Goal: Check status: Check status

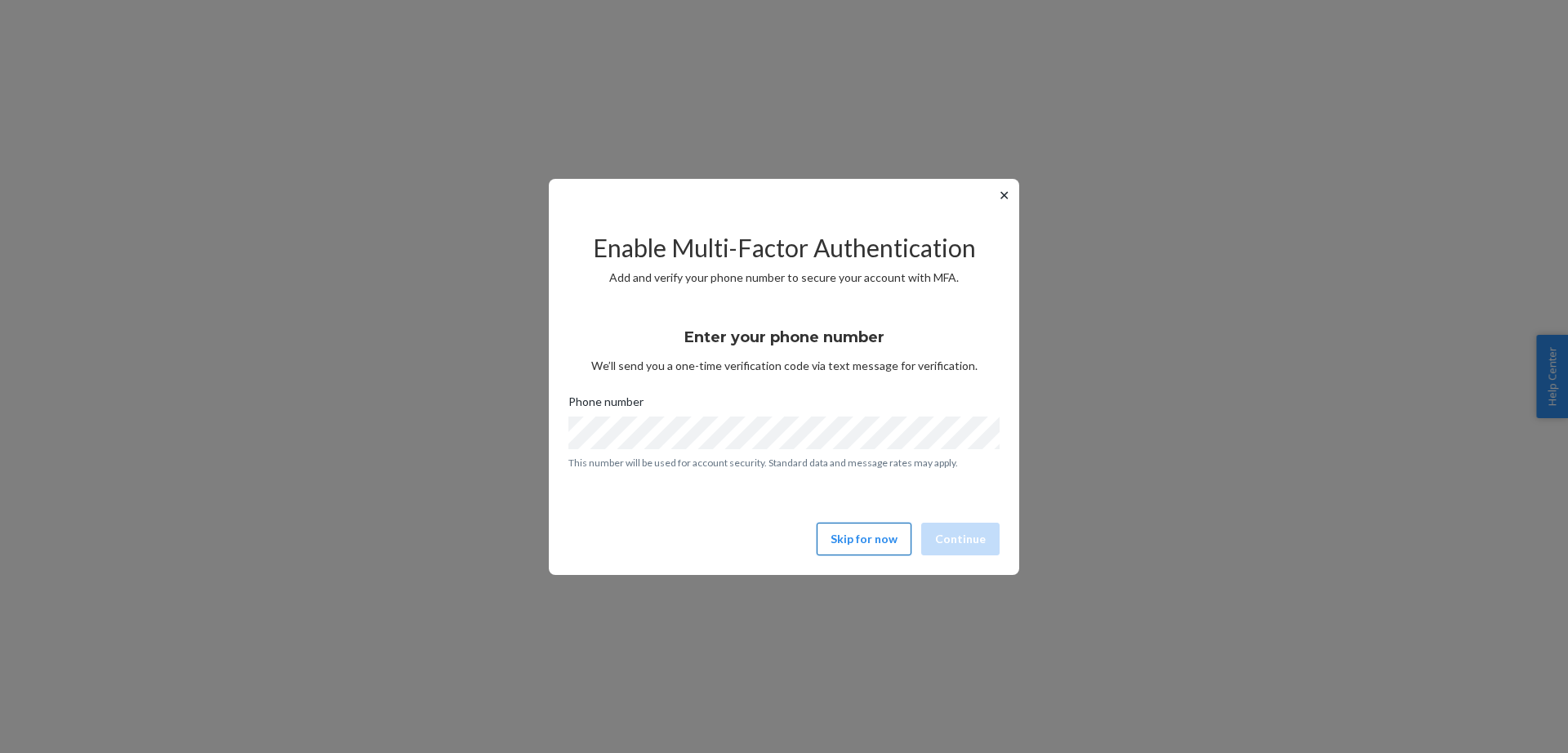
click at [856, 531] on button "Skip for now" at bounding box center [864, 539] width 94 height 33
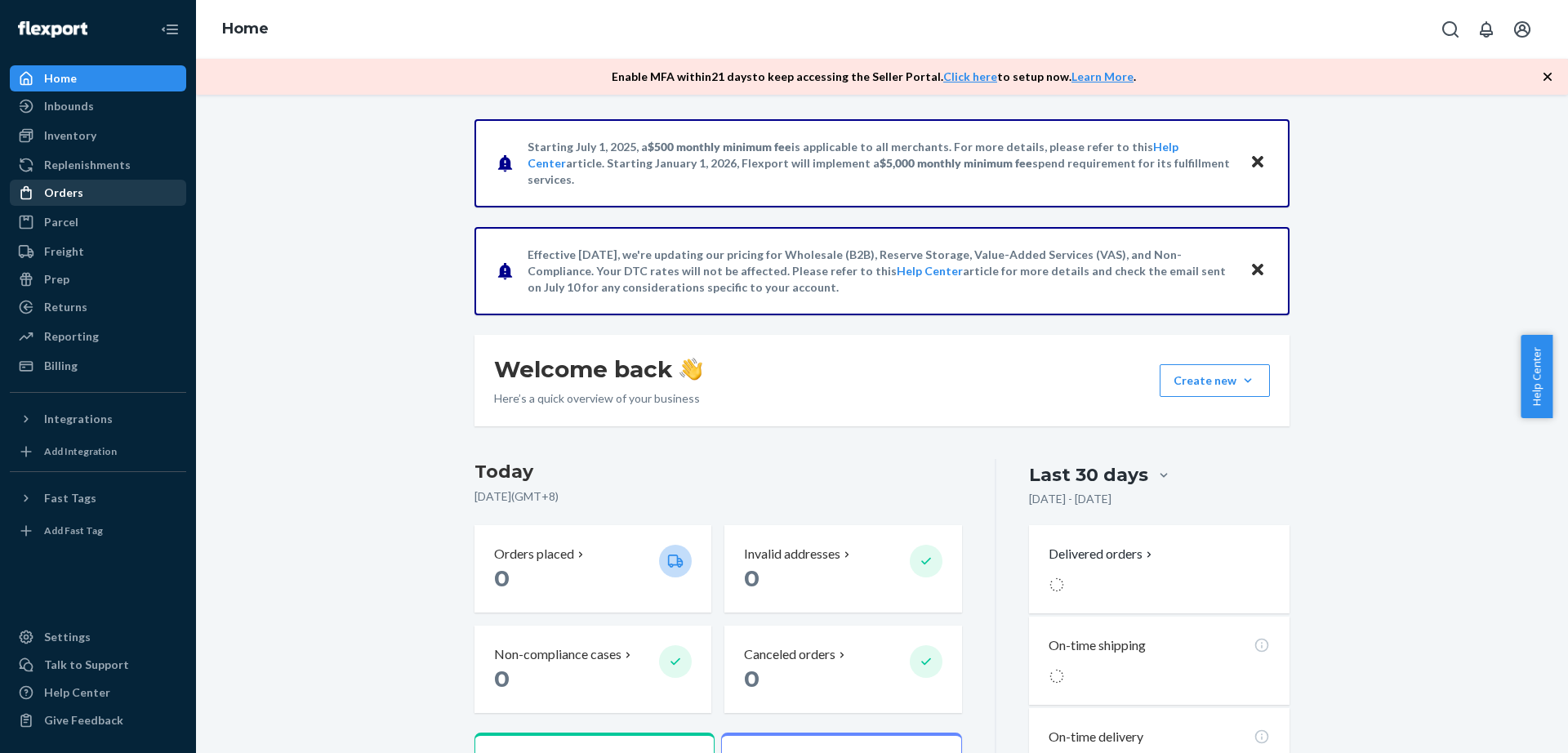
click at [83, 189] on div "Orders" at bounding box center [98, 192] width 173 height 23
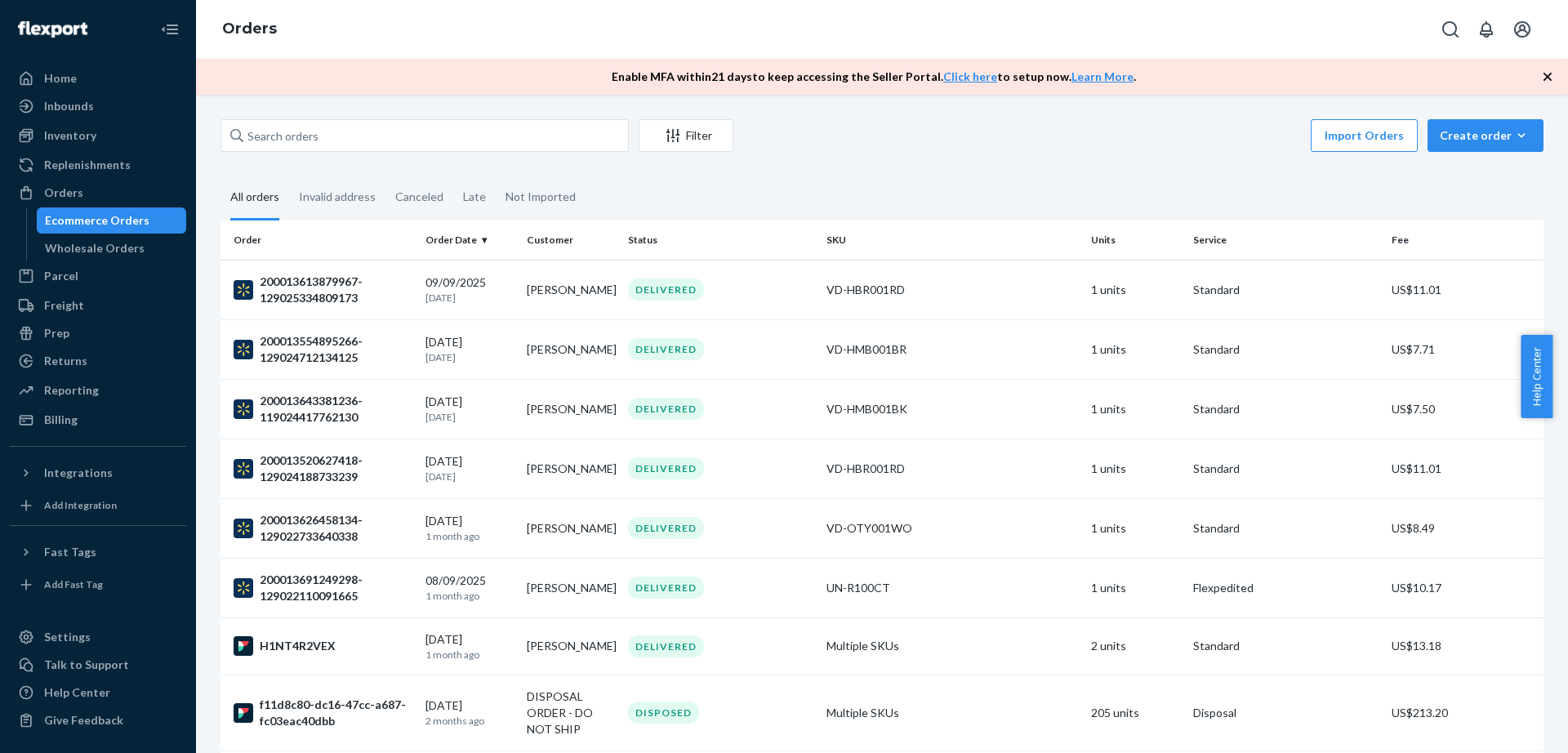
drag, startPoint x: 1203, startPoint y: 194, endPoint x: 1176, endPoint y: 199, distance: 27.5
click at [1203, 194] on fieldset "All orders Invalid address Canceled Late Not Imported" at bounding box center [883, 197] width 1324 height 45
click at [665, 139] on icon "Filter" at bounding box center [673, 135] width 16 height 16
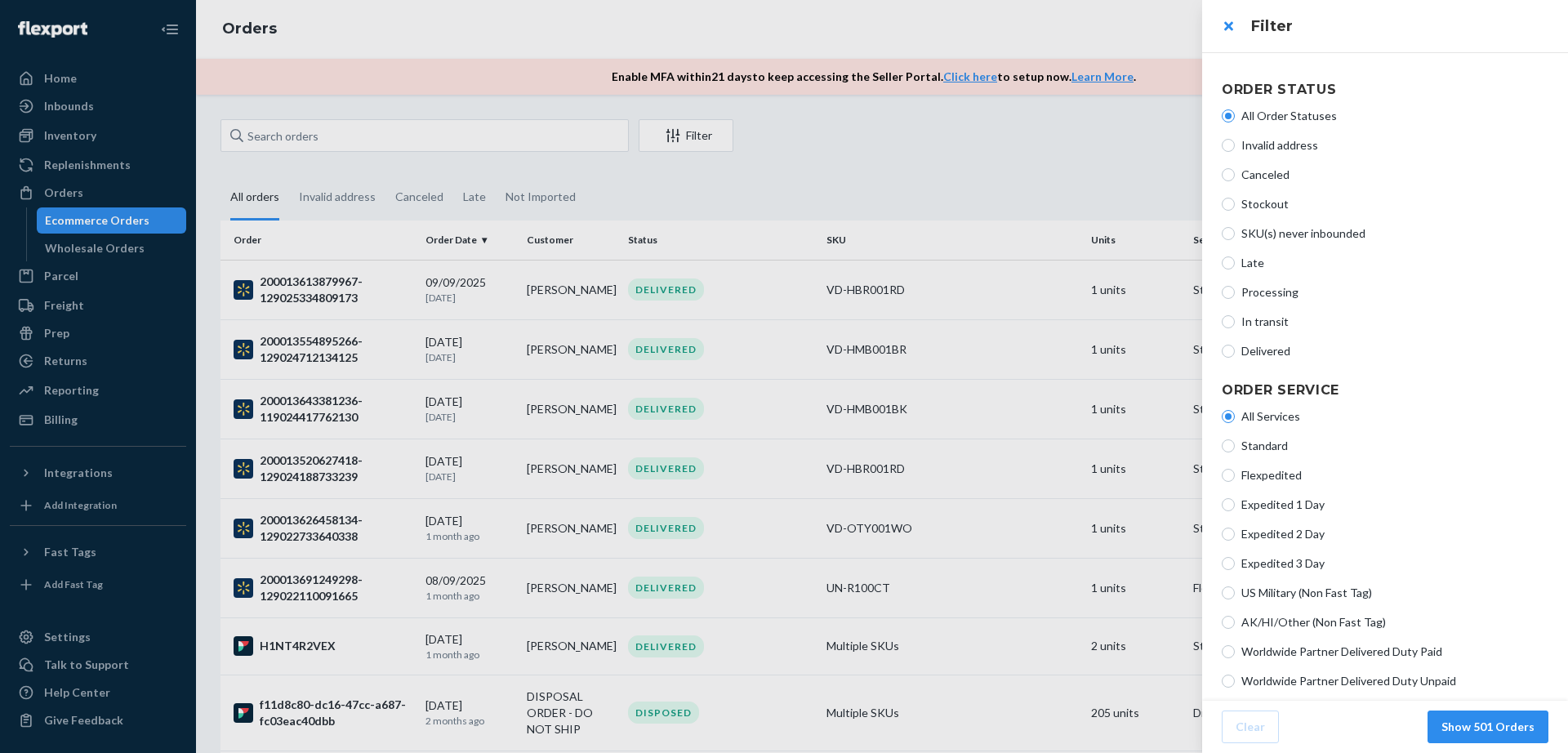
click at [1235, 255] on label "Late" at bounding box center [1385, 262] width 327 height 16
click at [1235, 256] on input "Late" at bounding box center [1228, 263] width 13 height 13
radio input "true"
radio input "false"
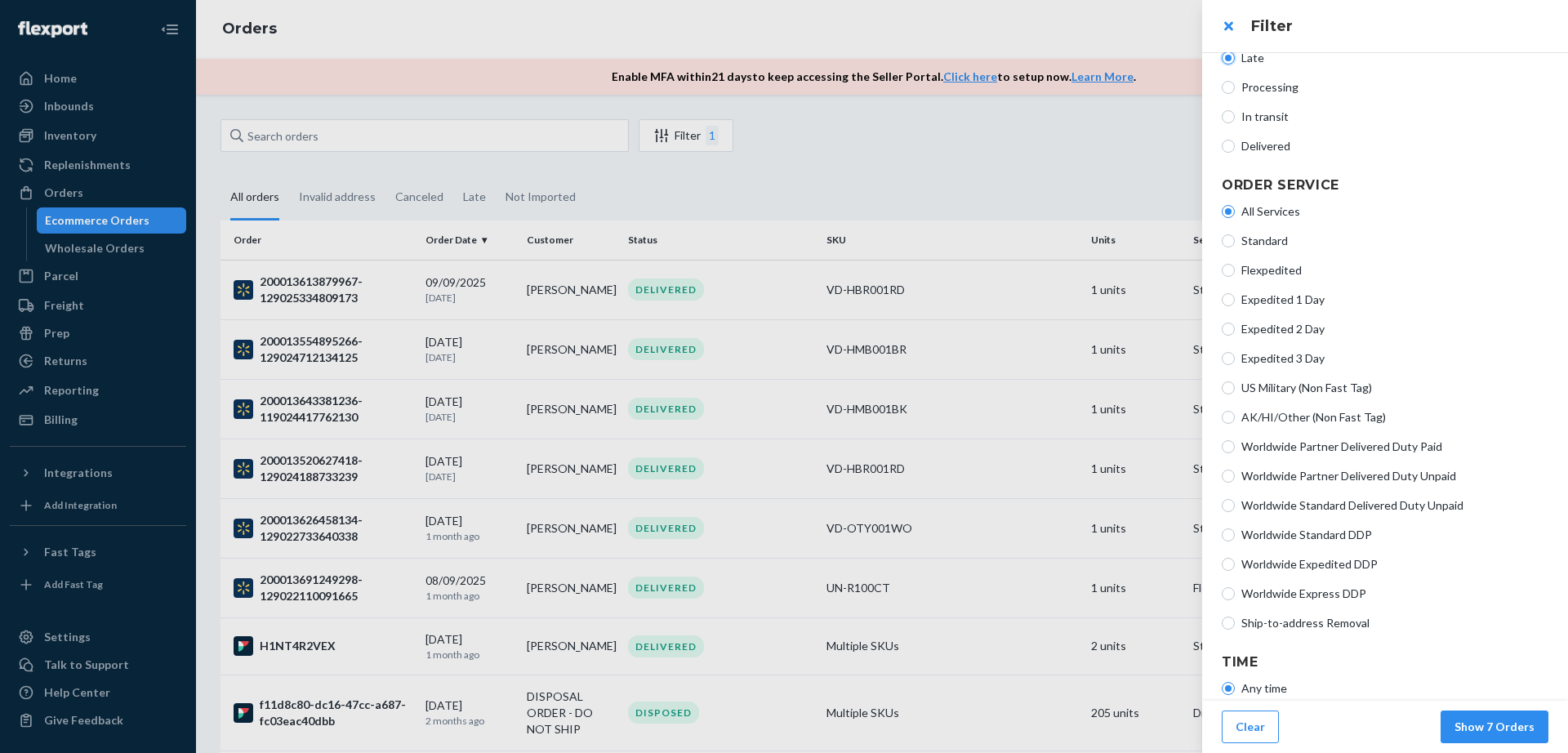
scroll to position [279, 0]
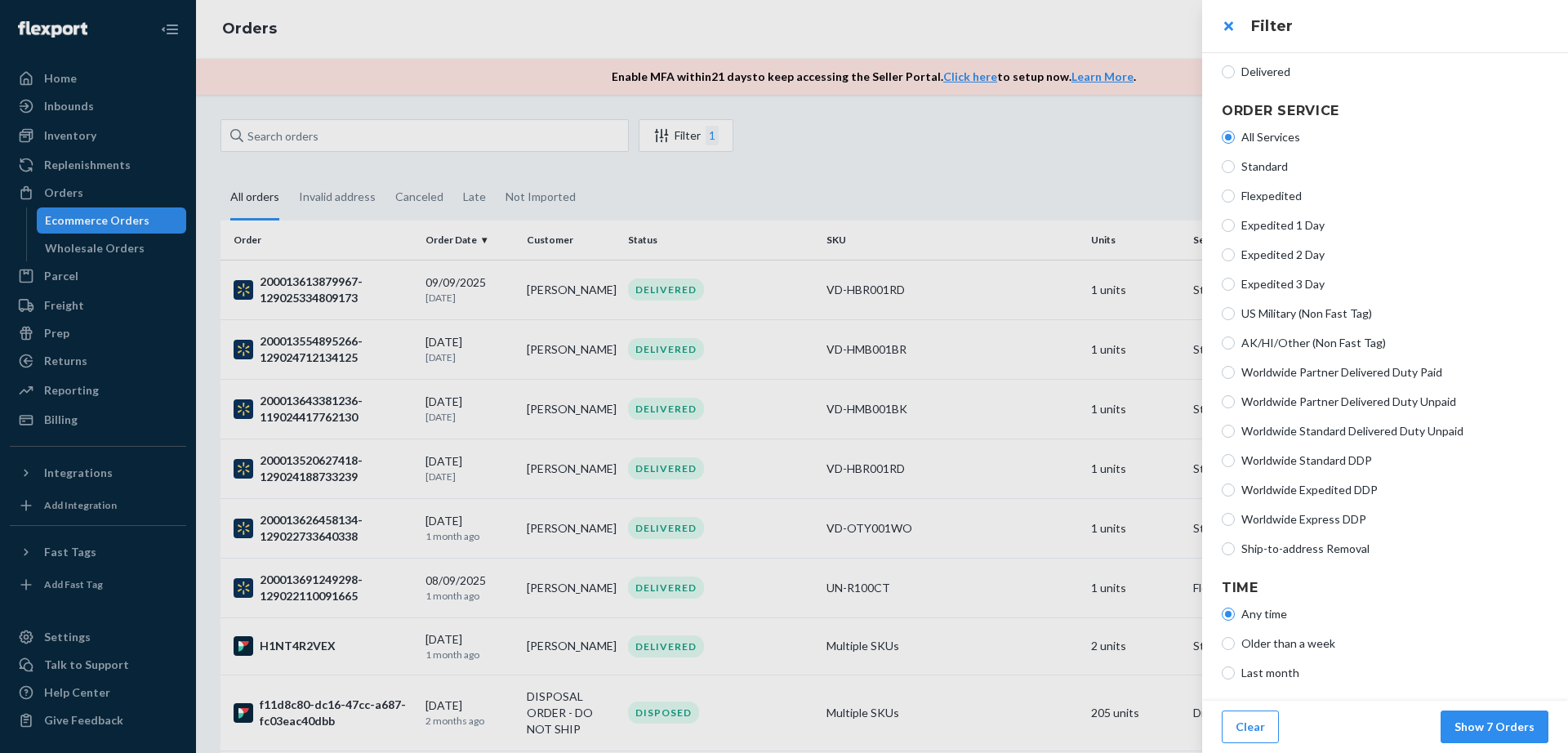
click at [1290, 680] on span "Last month" at bounding box center [1395, 673] width 307 height 16
click at [1235, 680] on input "Last month" at bounding box center [1228, 674] width 13 height 13
radio input "true"
radio input "false"
click at [1452, 713] on button "Show 0 Orders" at bounding box center [1495, 727] width 108 height 33
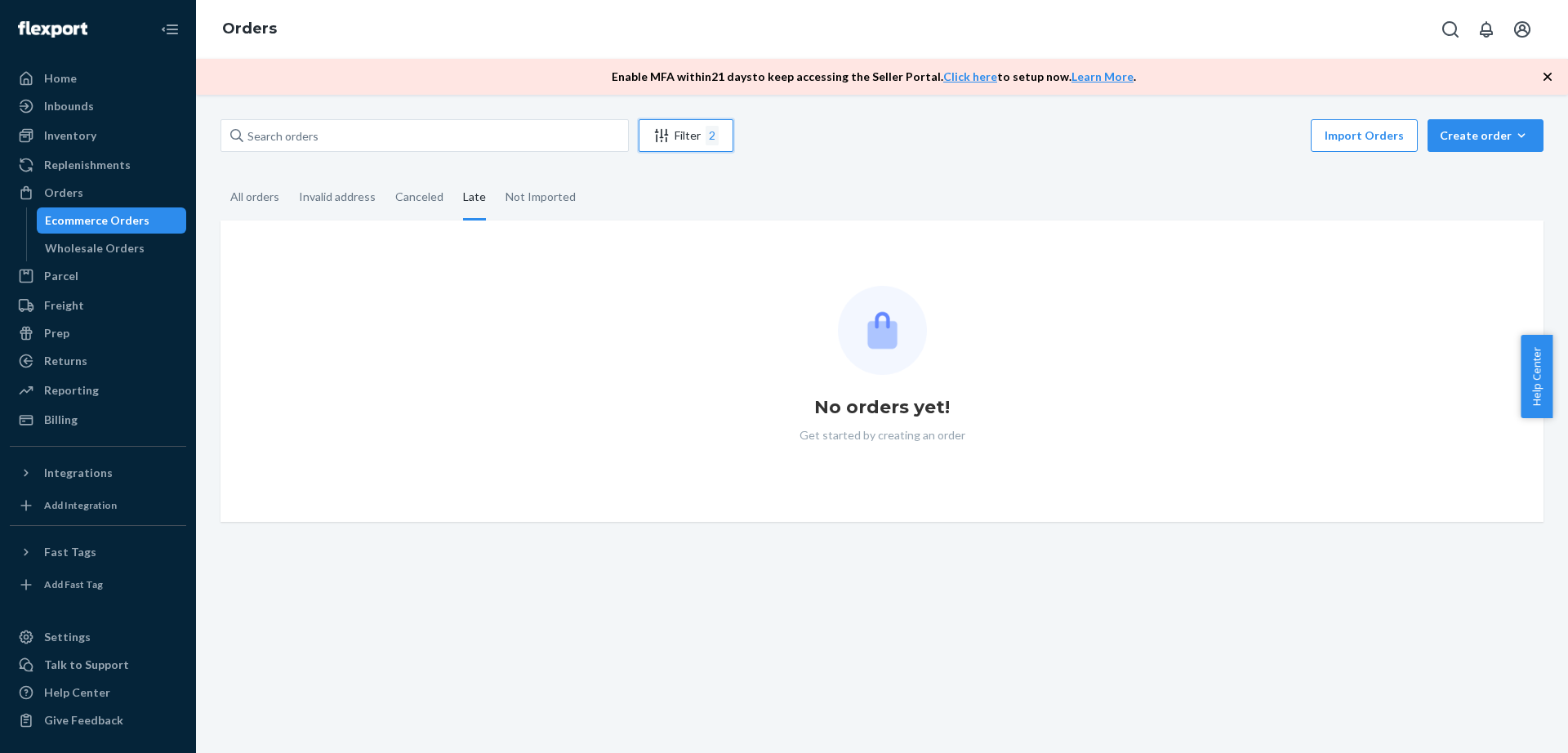
click at [669, 138] on icon "Filter" at bounding box center [661, 135] width 16 height 16
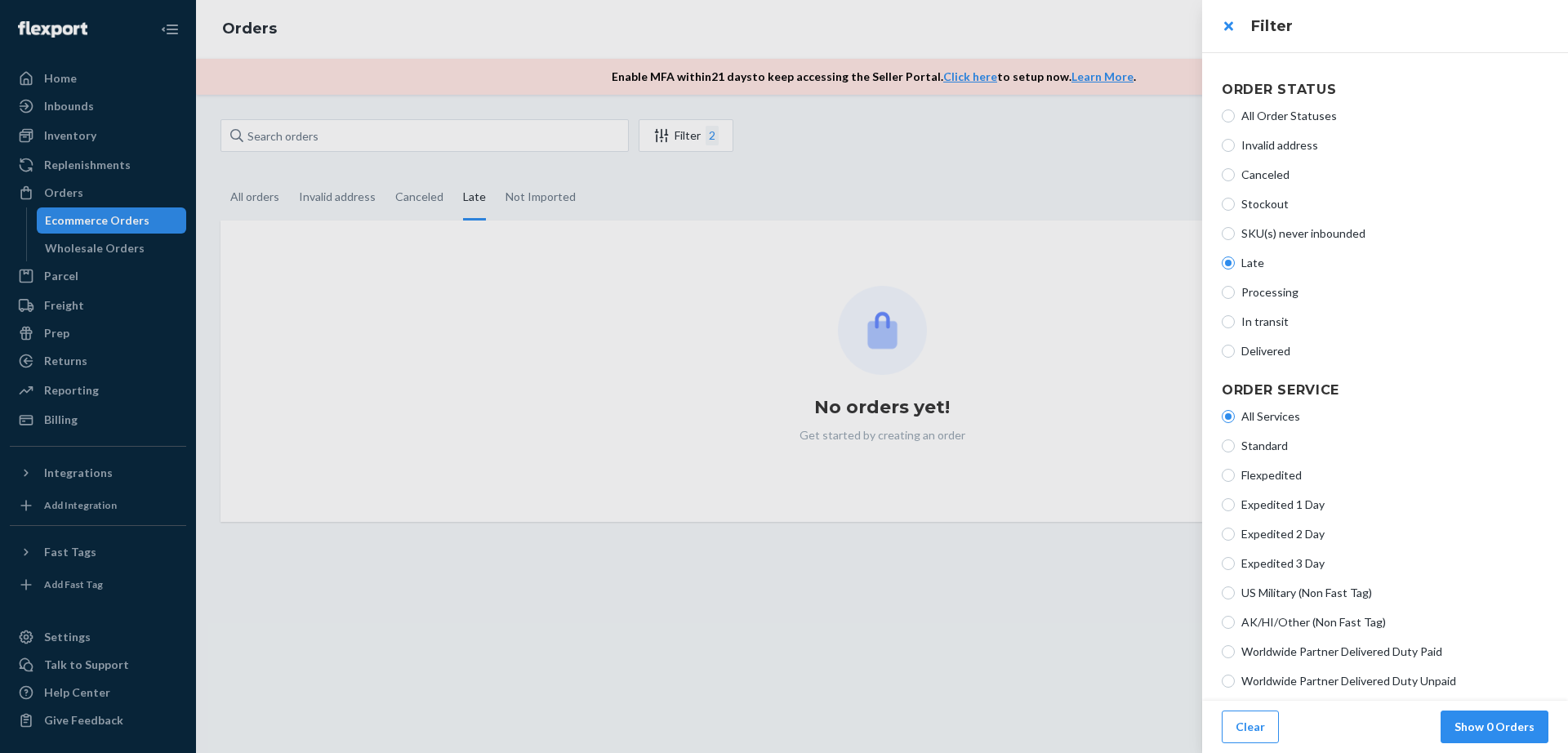
click at [1241, 265] on label "Late" at bounding box center [1385, 262] width 327 height 16
click at [1235, 265] on input "Late" at bounding box center [1228, 263] width 13 height 13
click at [1255, 120] on span "All Order Statuses" at bounding box center [1395, 116] width 307 height 16
click at [1235, 120] on input "All Order Statuses" at bounding box center [1228, 116] width 13 height 13
radio input "true"
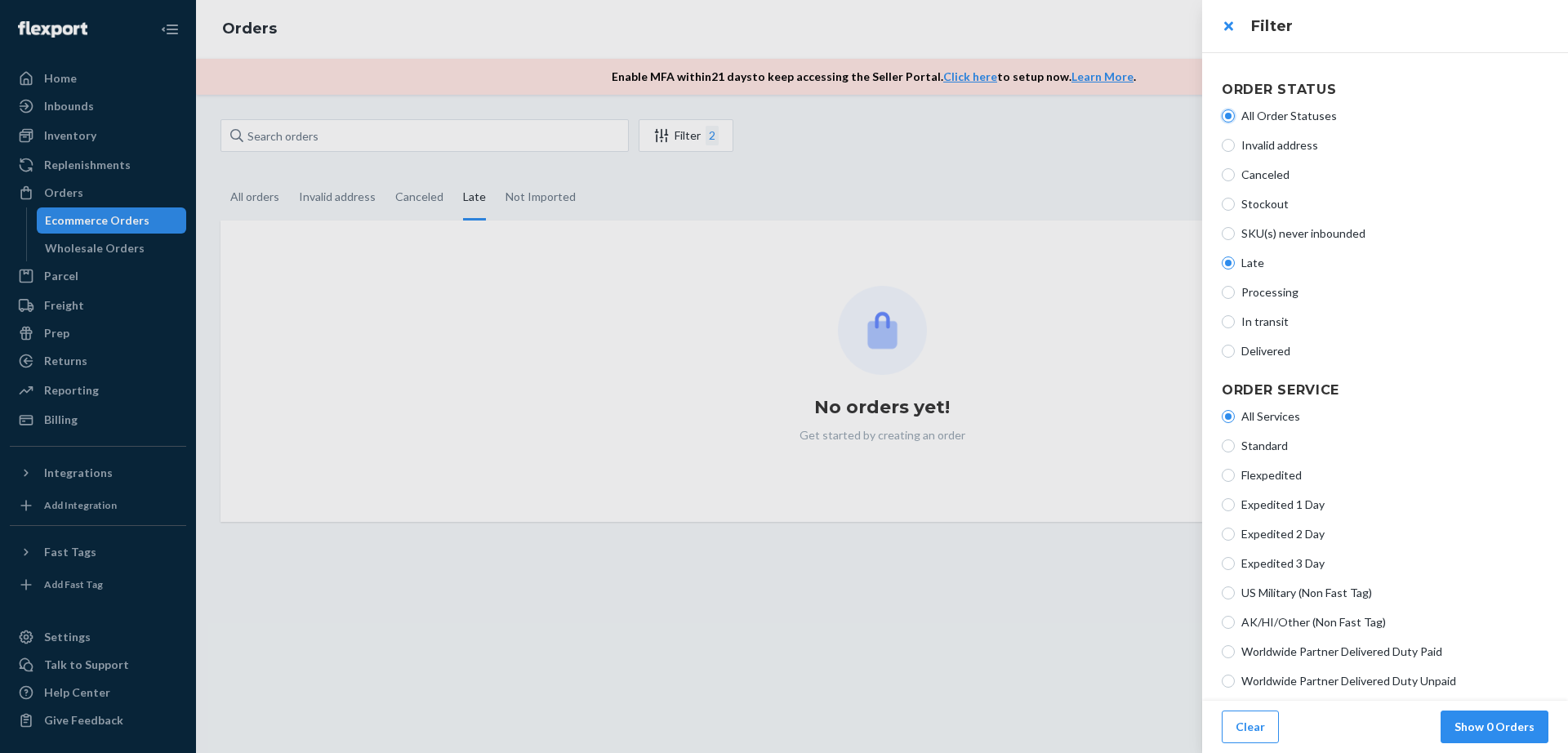
radio input "false"
click at [1472, 719] on button "Show 0 Orders" at bounding box center [1495, 727] width 108 height 33
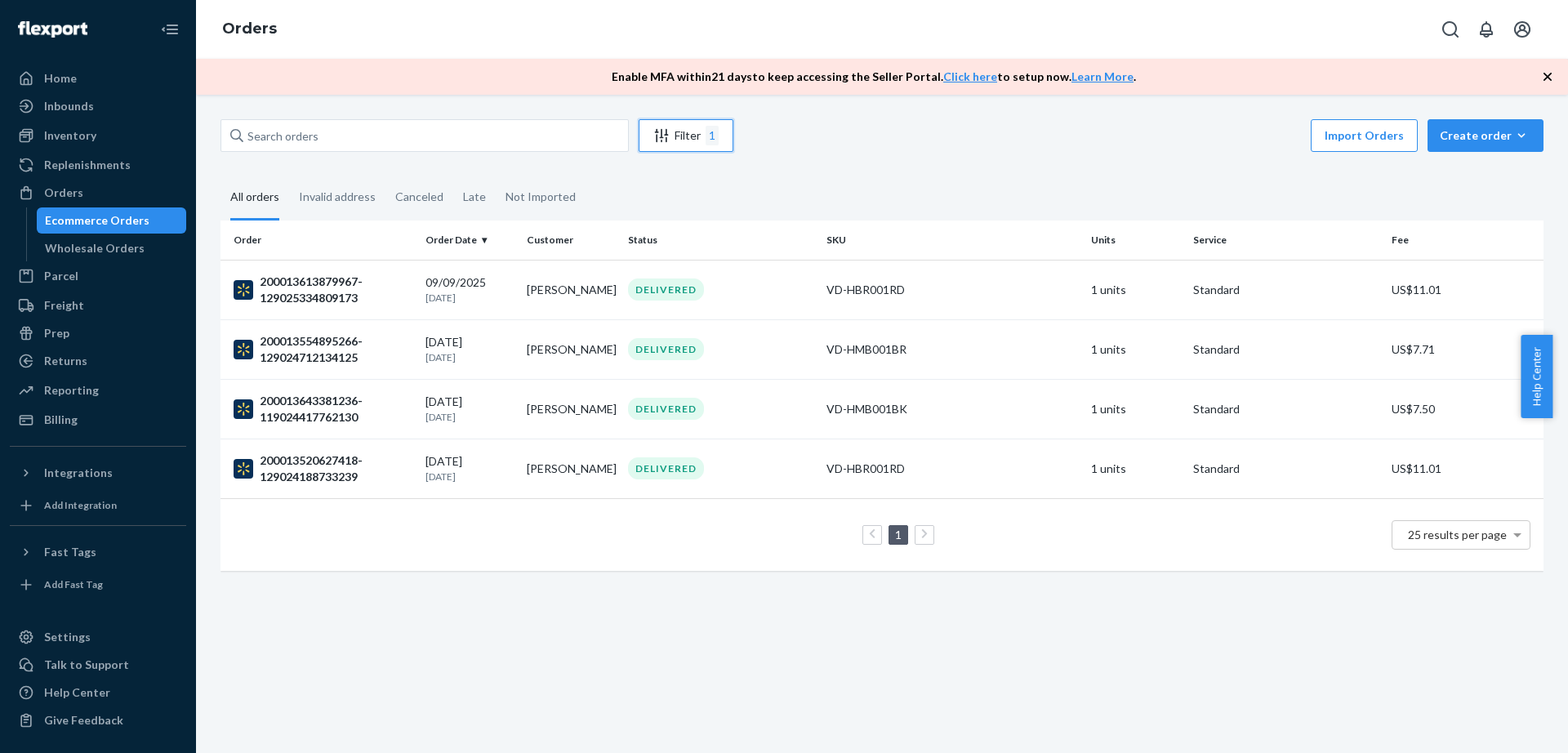
click at [705, 135] on div "Filter 1" at bounding box center [686, 135] width 93 height 19
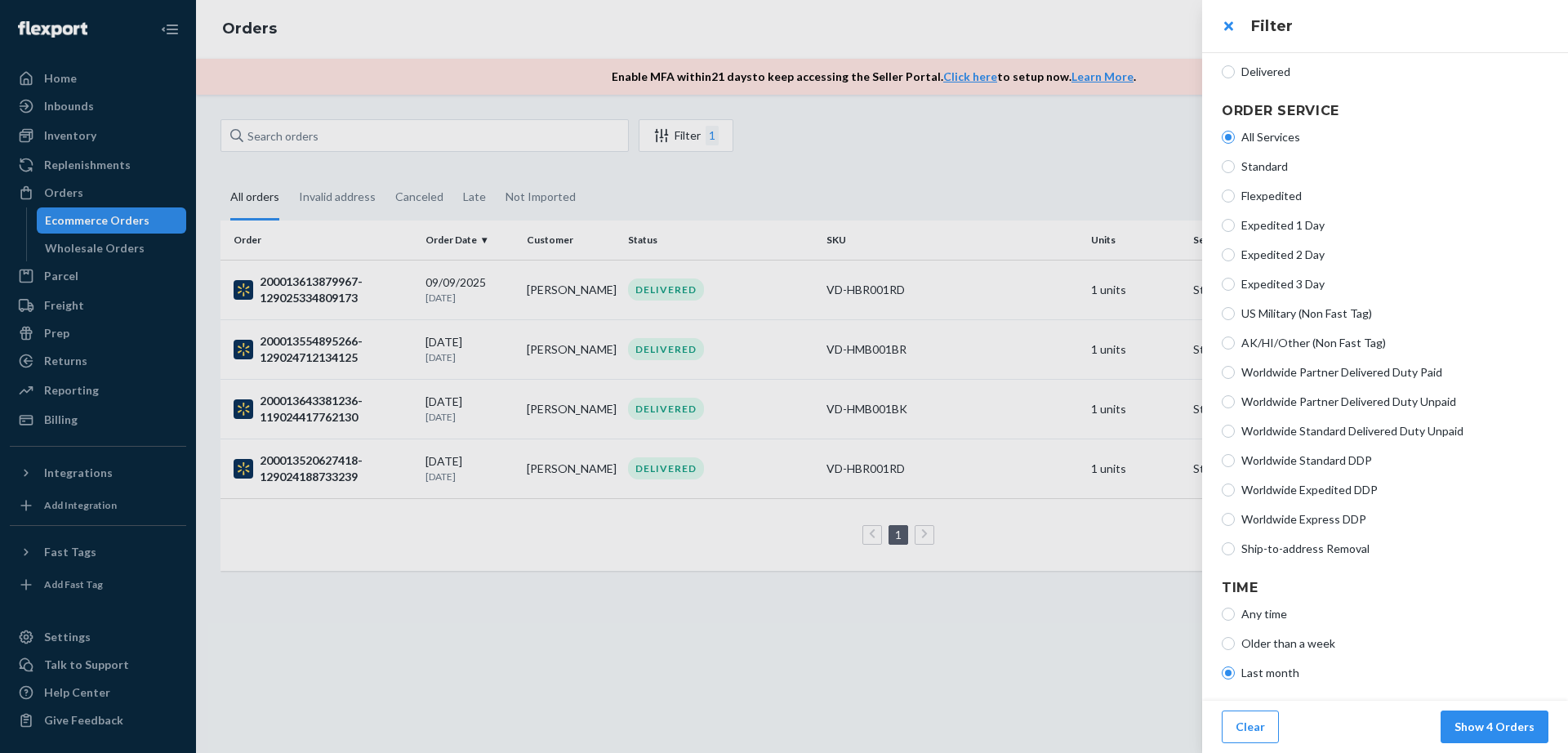
click at [1295, 643] on span "Older than a week" at bounding box center [1395, 643] width 307 height 16
click at [1235, 643] on input "Older than a week" at bounding box center [1228, 644] width 13 height 13
radio input "true"
radio input "false"
click at [1468, 732] on button "Show 4 Orders" at bounding box center [1495, 727] width 108 height 33
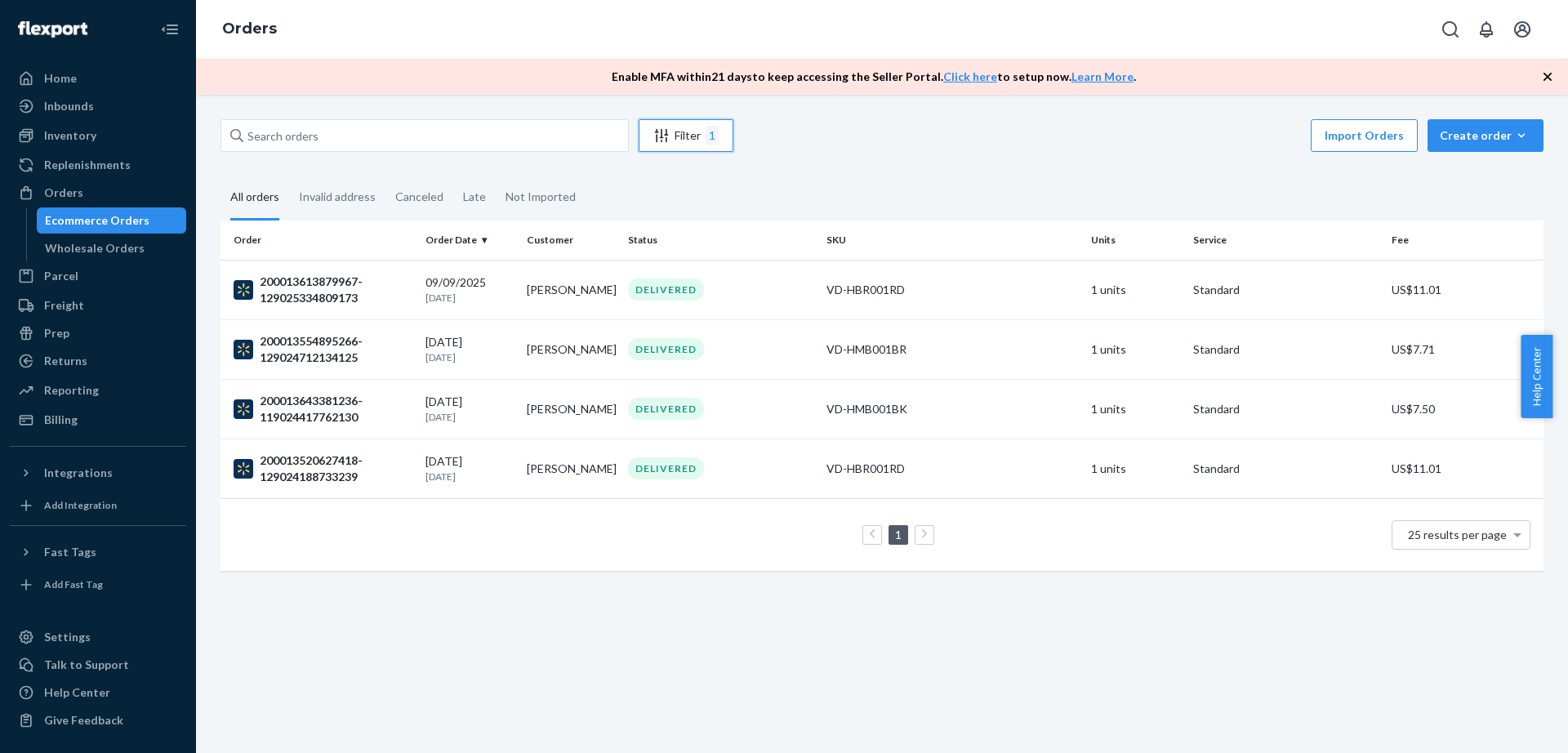
click at [701, 131] on div "Filter 1" at bounding box center [686, 135] width 93 height 19
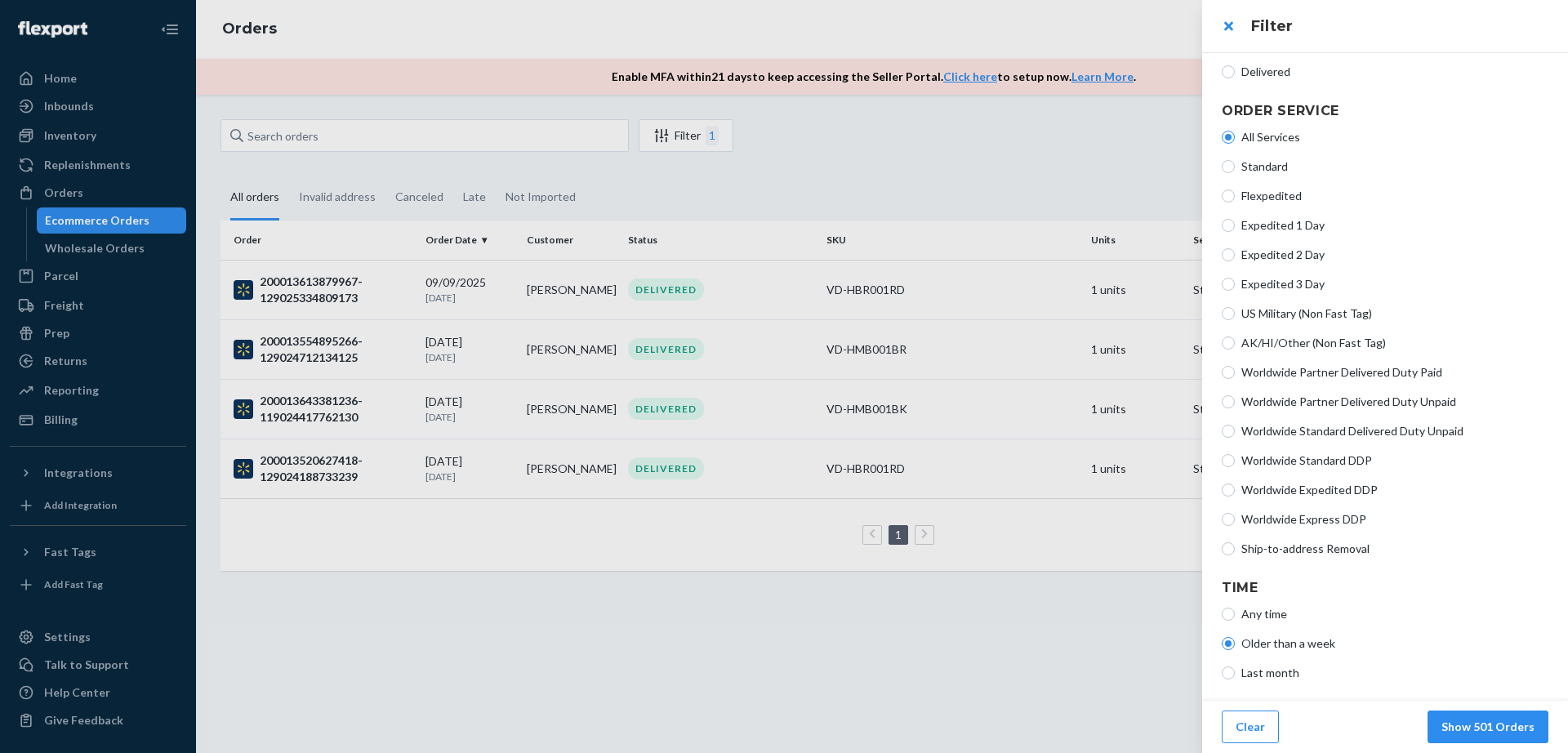
click at [1271, 667] on span "Last month" at bounding box center [1395, 673] width 307 height 16
click at [1235, 667] on input "Last month" at bounding box center [1228, 674] width 13 height 13
radio input "true"
radio input "false"
click at [1455, 729] on button "Show 4 Orders" at bounding box center [1495, 727] width 108 height 33
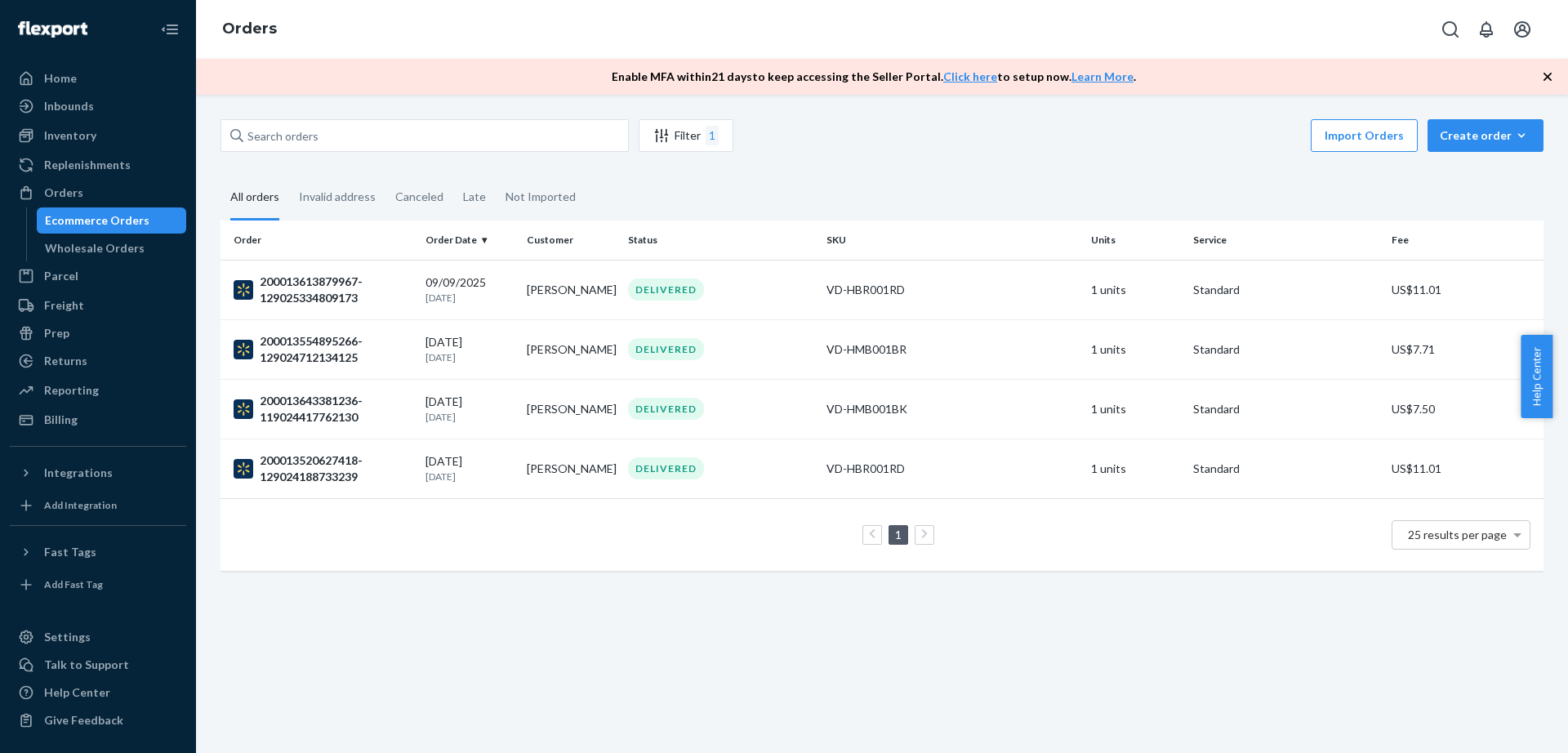
click at [1026, 159] on div "Filter 1 Import Orders Create order Ecommerce order Removal order All orders In…" at bounding box center [882, 352] width 1348 height 468
click at [720, 121] on button "Filter 1" at bounding box center [686, 135] width 94 height 33
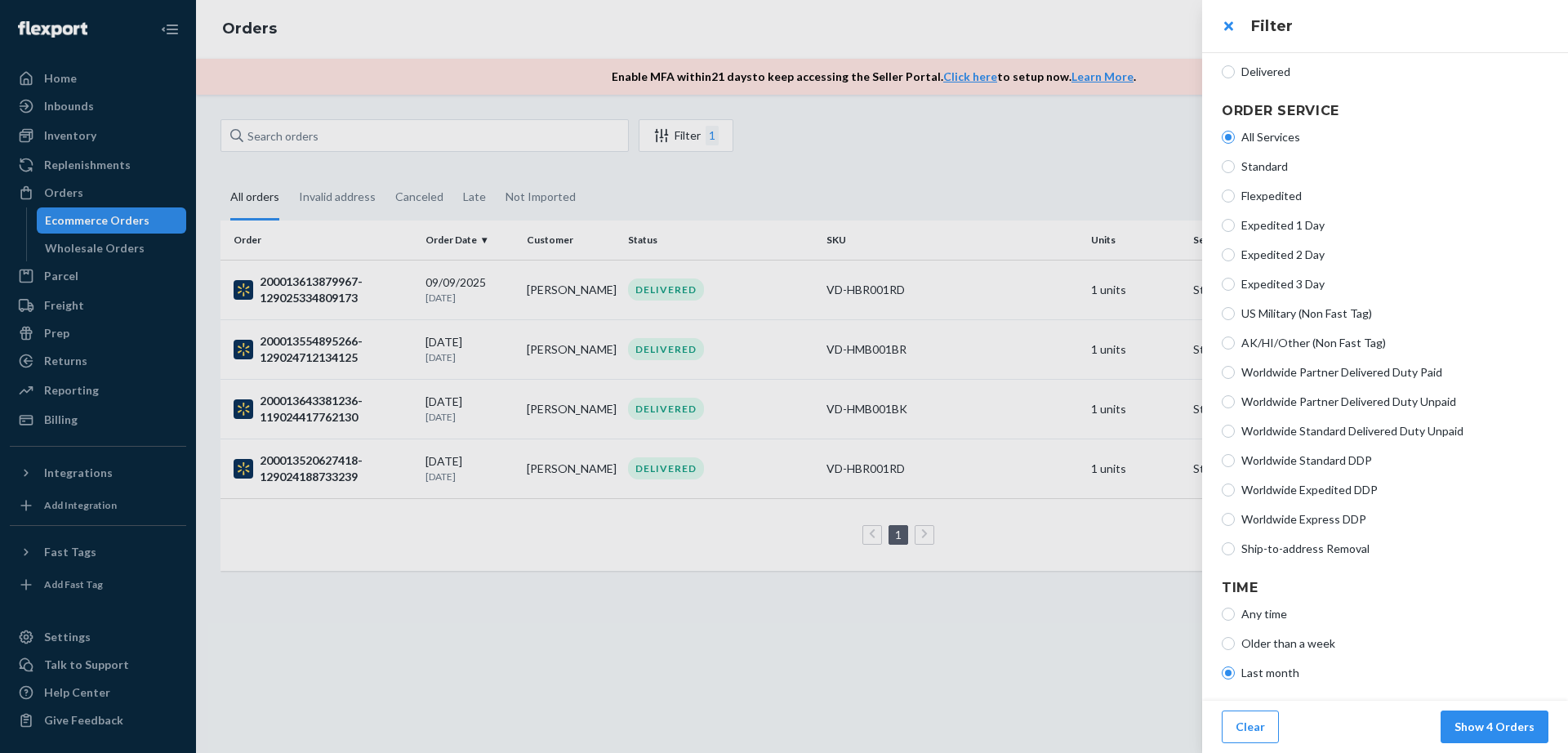
click at [1334, 643] on span "Older than a week" at bounding box center [1395, 643] width 307 height 16
click at [1235, 643] on input "Older than a week" at bounding box center [1228, 644] width 13 height 13
radio input "true"
radio input "false"
click at [1290, 616] on span "Any time" at bounding box center [1395, 614] width 307 height 16
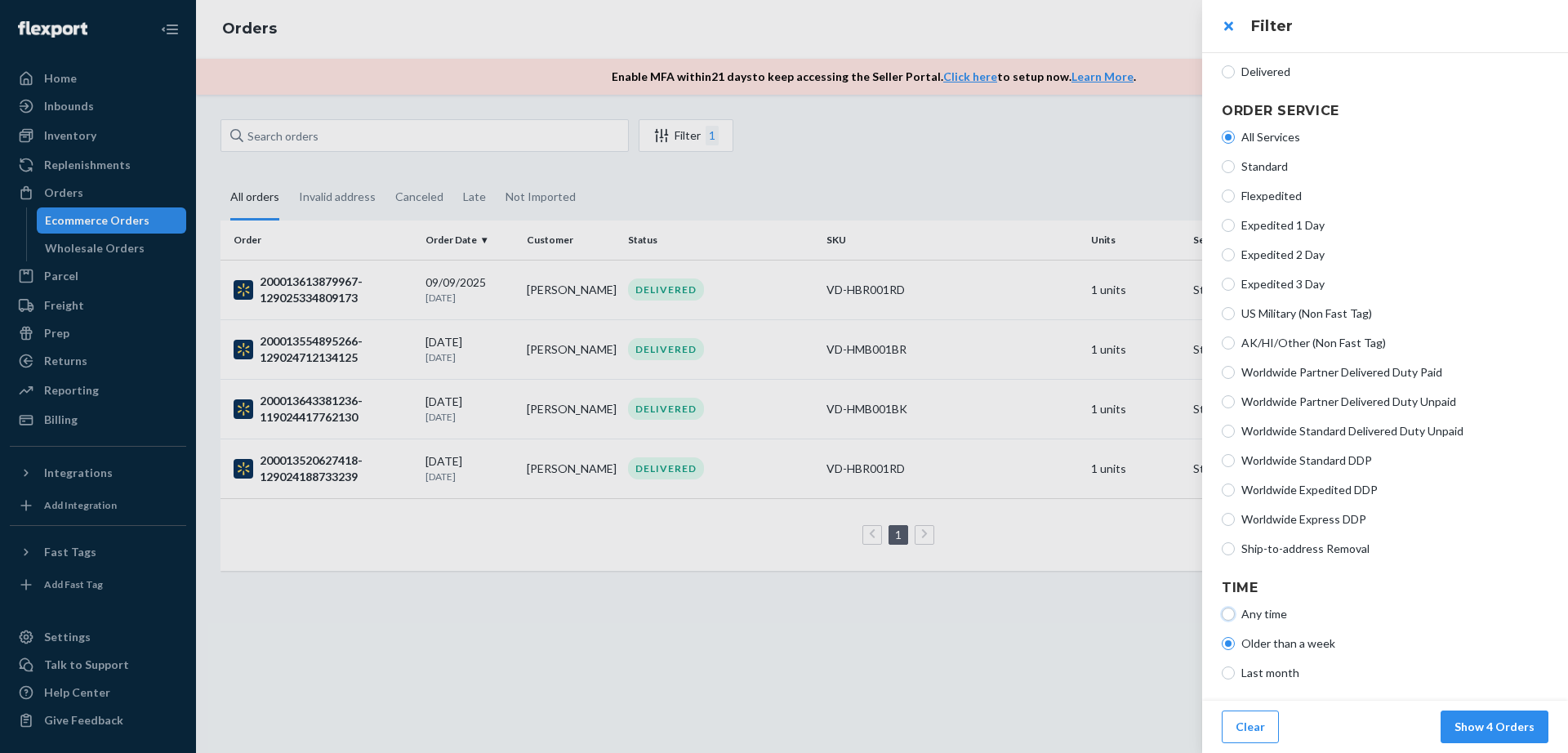
click at [1235, 616] on input "Any time" at bounding box center [1228, 615] width 13 height 13
radio input "true"
click at [1313, 650] on span "Older than a week" at bounding box center [1395, 643] width 307 height 16
click at [1235, 650] on input "Older than a week" at bounding box center [1228, 644] width 13 height 13
radio input "true"
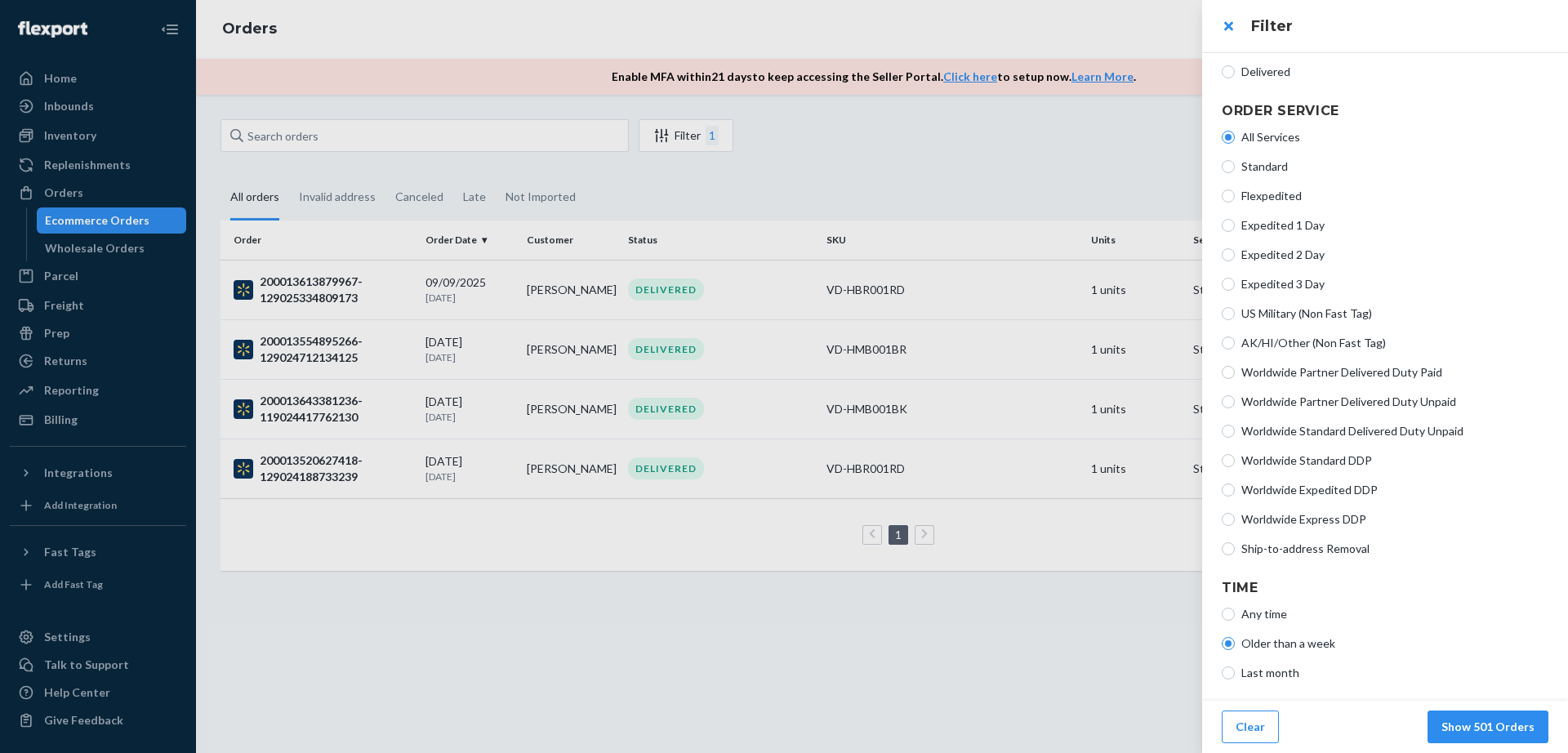
click at [1275, 616] on span "Any time" at bounding box center [1395, 614] width 307 height 16
click at [1235, 616] on input "Any time" at bounding box center [1228, 615] width 13 height 13
radio input "true"
radio input "false"
click at [1458, 716] on button "Show 501 Orders" at bounding box center [1488, 727] width 121 height 33
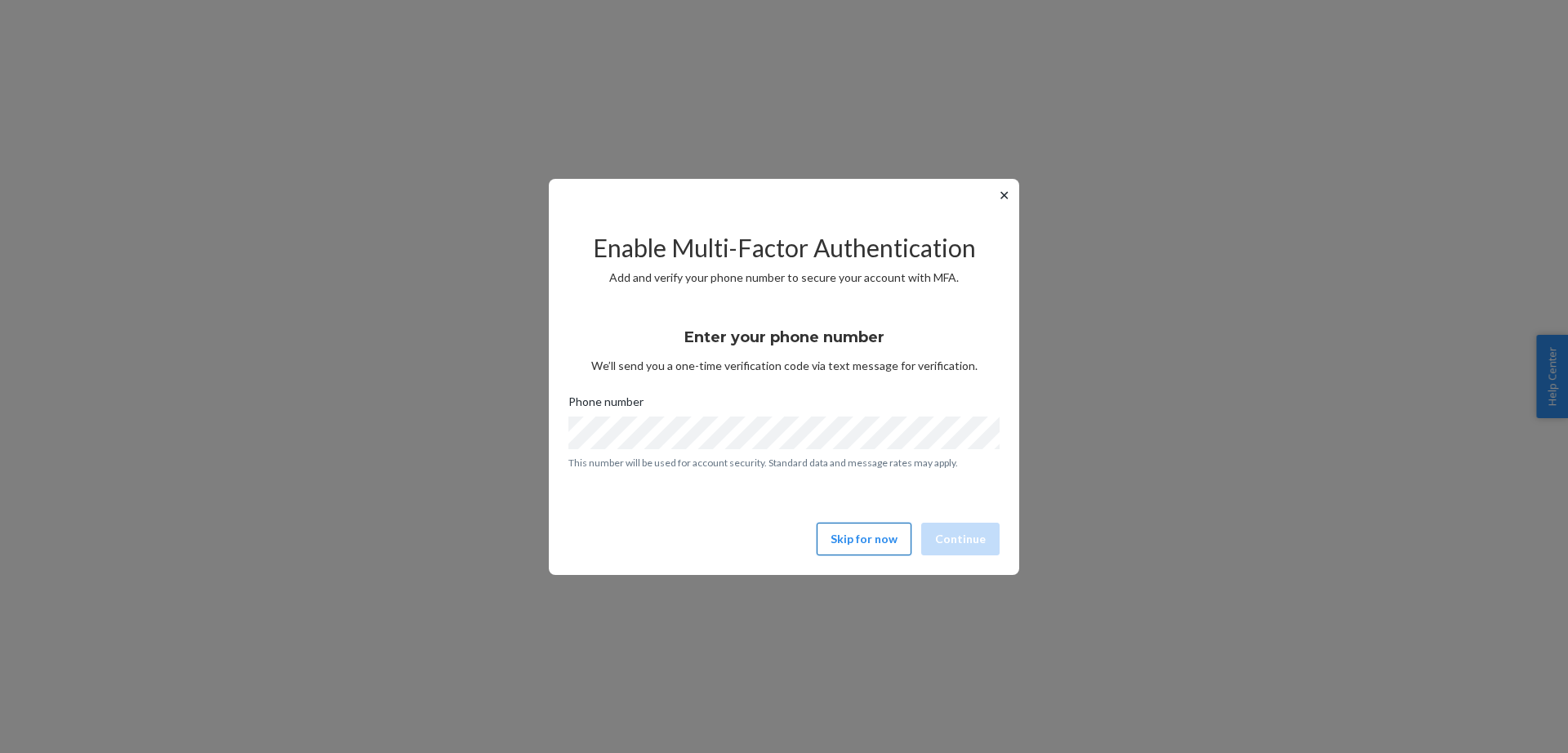
click at [877, 530] on button "Skip for now" at bounding box center [864, 539] width 94 height 33
